Goal: Task Accomplishment & Management: Manage account settings

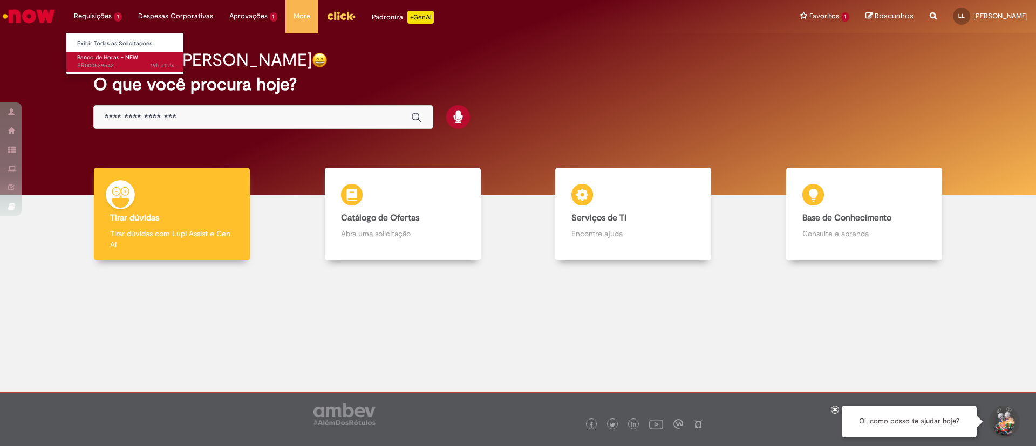
click at [101, 60] on span "Banco de Horas - NEW" at bounding box center [107, 57] width 61 height 8
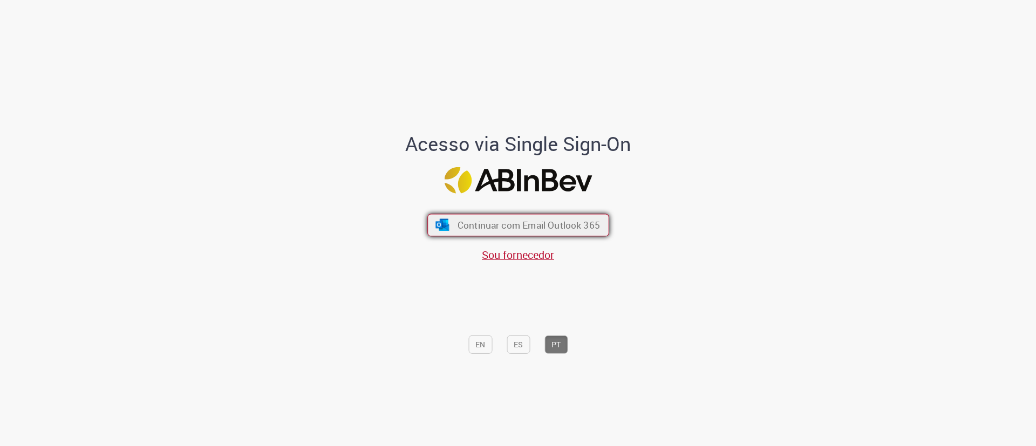
click at [499, 223] on span "Continuar com Email Outlook 365" at bounding box center [528, 225] width 142 height 12
click at [540, 227] on span "Continuar com Email Outlook 365" at bounding box center [528, 225] width 142 height 12
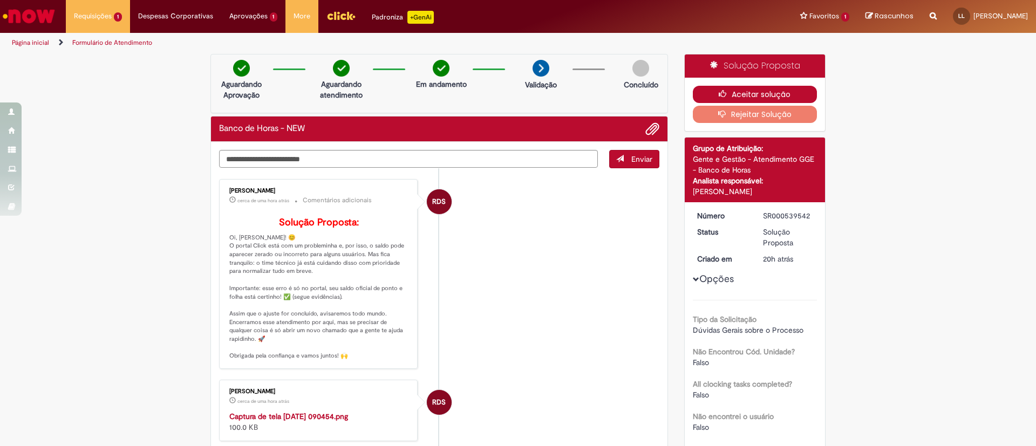
click at [690, 91] on button "Aceitar solução" at bounding box center [755, 94] width 125 height 17
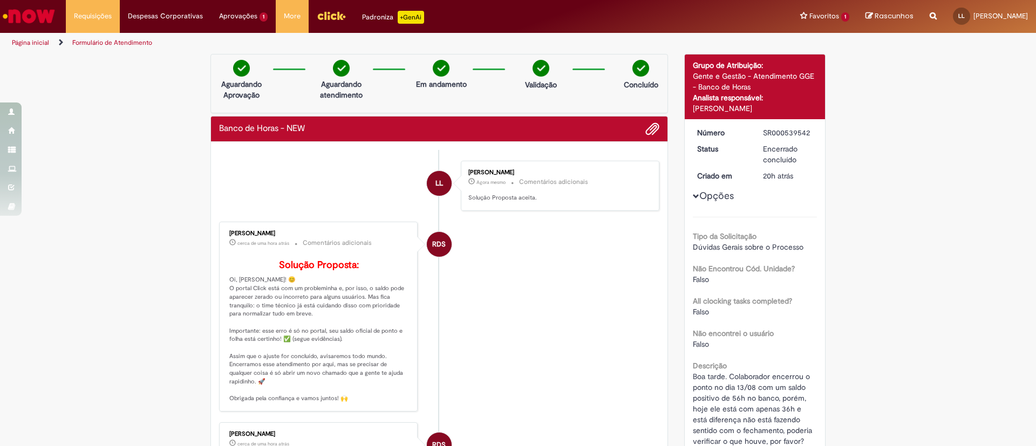
click at [35, 18] on img "Ir para a Homepage" at bounding box center [29, 16] width 56 height 22
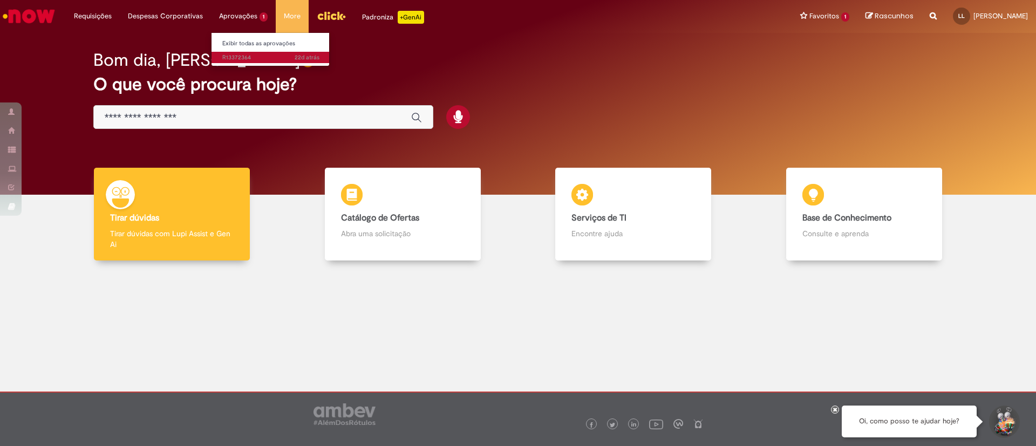
click at [236, 55] on span "22d atrás 22 dias atrás R13372364" at bounding box center [270, 57] width 97 height 9
click at [120, 20] on li "Aprovações 1 Exibir todas as aprovações 22d atrás 22 dias atrás R13372364" at bounding box center [93, 16] width 54 height 32
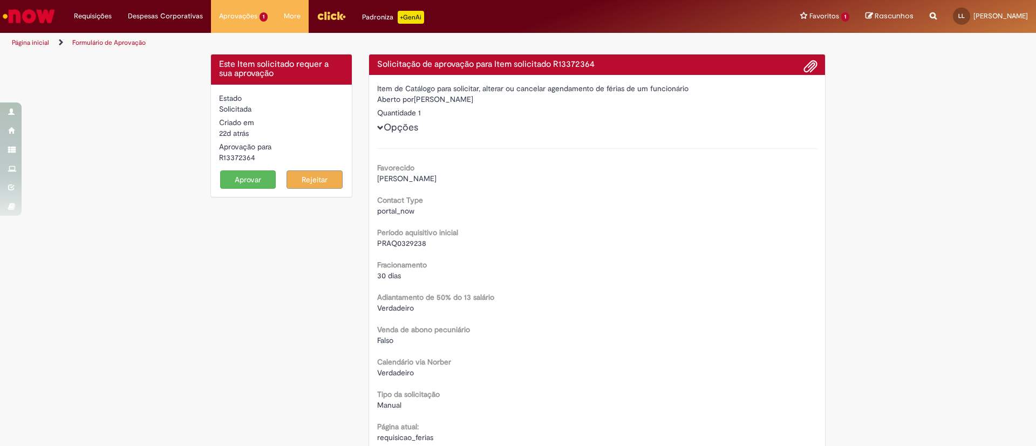
click at [321, 175] on button "Rejeitar" at bounding box center [315, 180] width 56 height 18
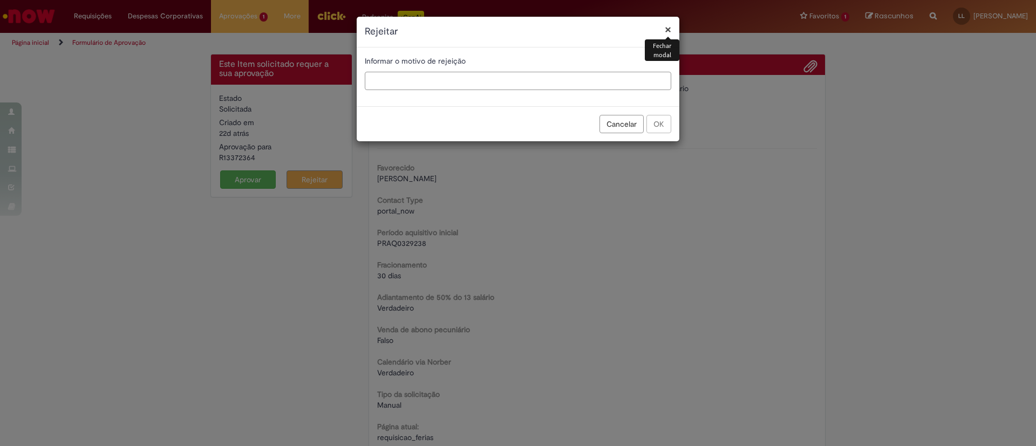
click at [478, 86] on input "text" at bounding box center [518, 81] width 307 height 18
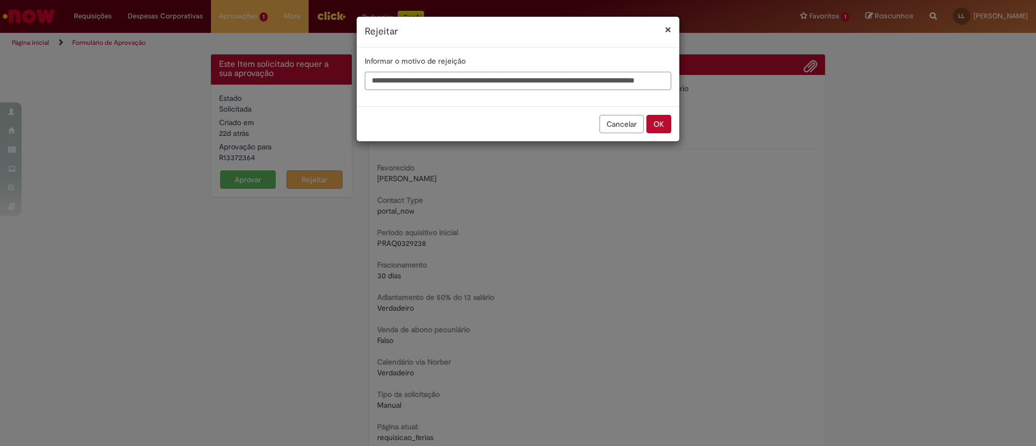
scroll to position [0, 58]
type input "**********"
click at [656, 128] on button "OK" at bounding box center [659, 124] width 25 height 18
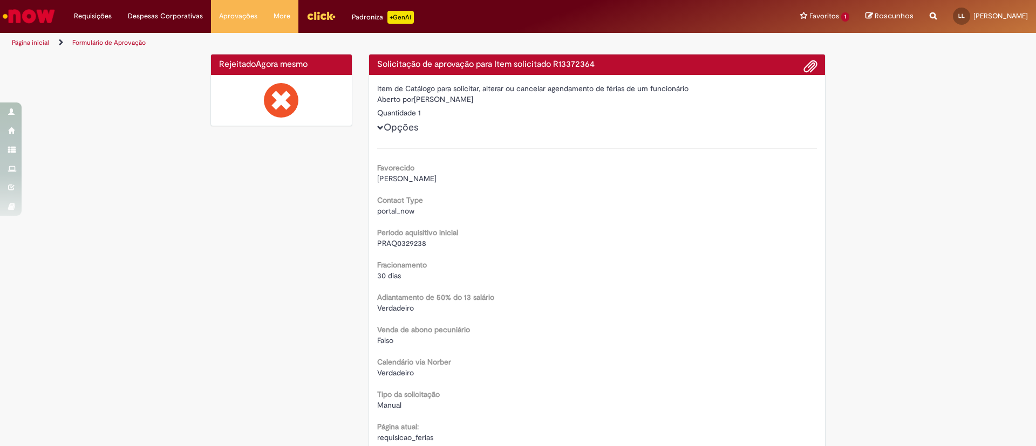
click at [37, 10] on img "Ir para a Homepage" at bounding box center [29, 16] width 56 height 22
